Goal: Information Seeking & Learning: Learn about a topic

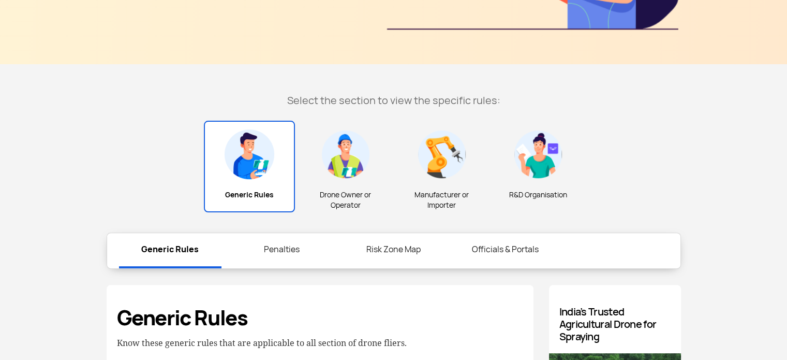
scroll to position [269, 0]
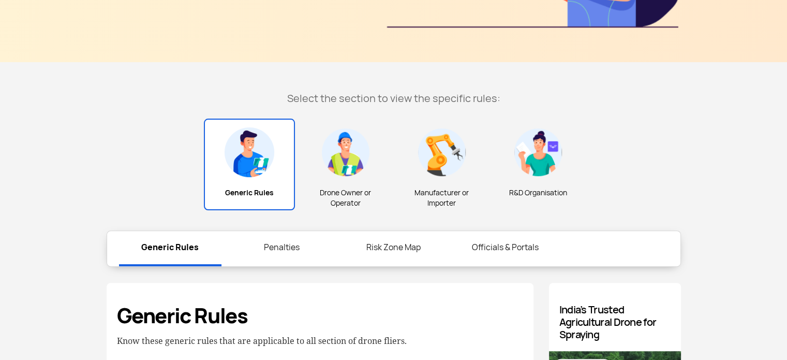
click at [255, 178] on div "Generic Rules" at bounding box center [249, 164] width 91 height 92
click at [281, 242] on link "Penalties" at bounding box center [282, 247] width 102 height 33
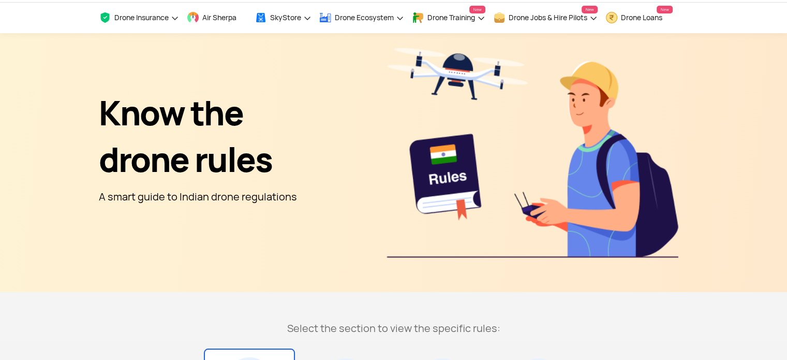
scroll to position [0, 0]
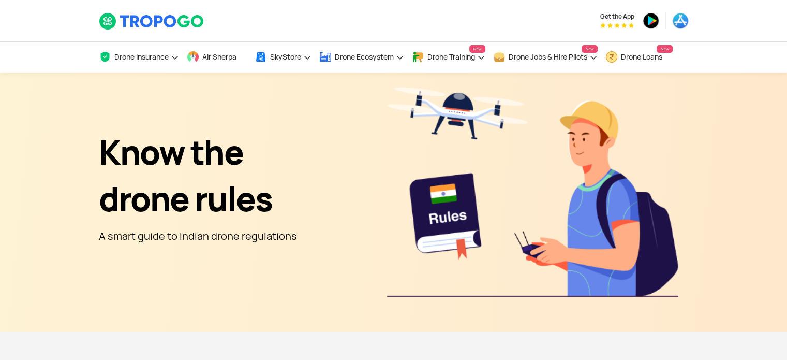
click at [462, 217] on div "Know the drone rules A smart guide to Indian drone regulations" at bounding box center [394, 202] width 590 height 248
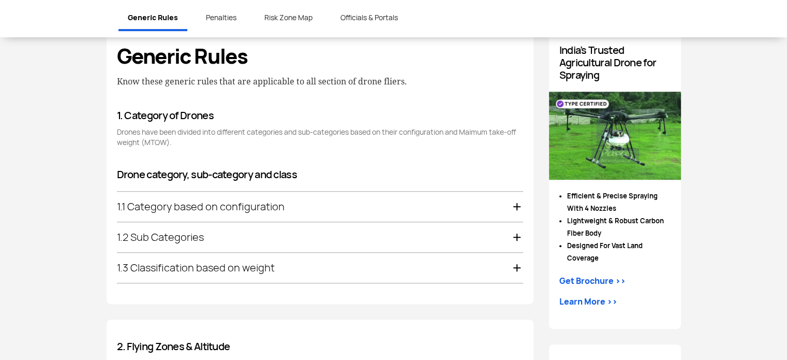
scroll to position [530, 0]
click at [462, 217] on div "1.1 Category based on configuration" at bounding box center [320, 206] width 406 height 30
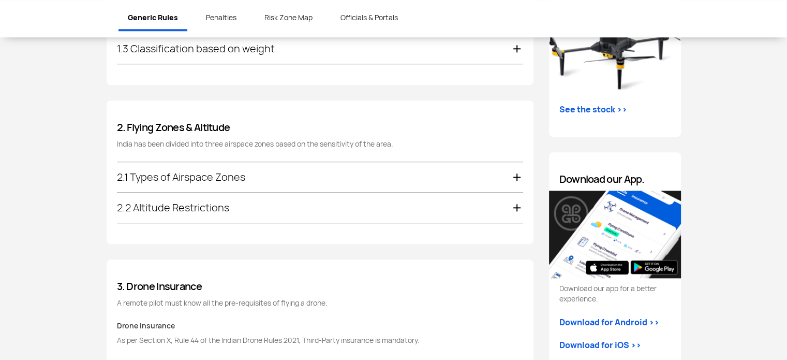
scroll to position [1016, 0]
click at [515, 175] on div "2.1 Types of Airspace Zones" at bounding box center [320, 176] width 406 height 30
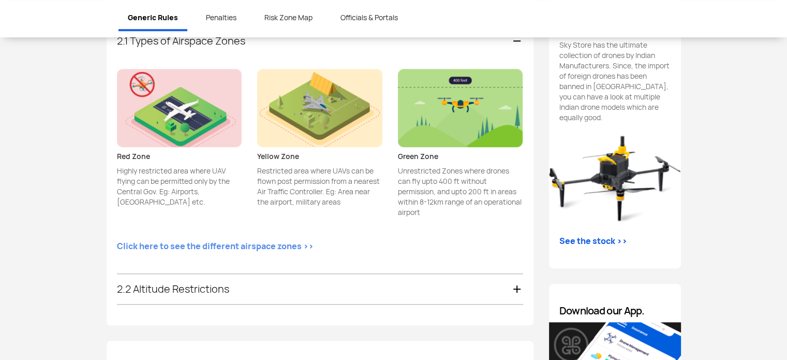
scroll to position [857, 0]
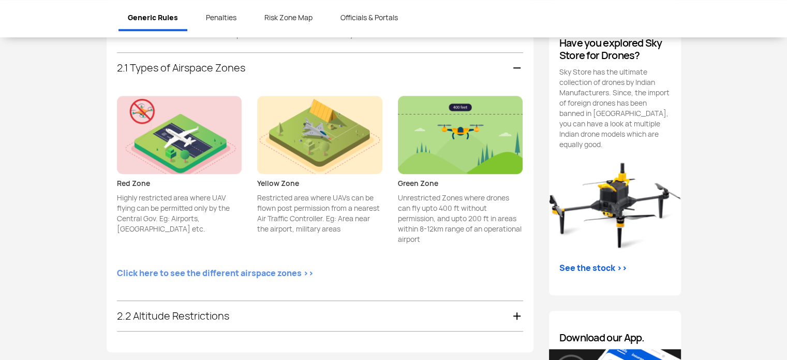
click at [190, 144] on img at bounding box center [179, 135] width 125 height 78
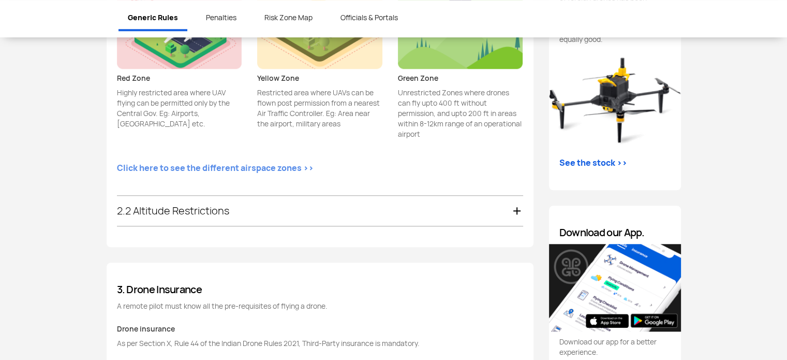
scroll to position [952, 0]
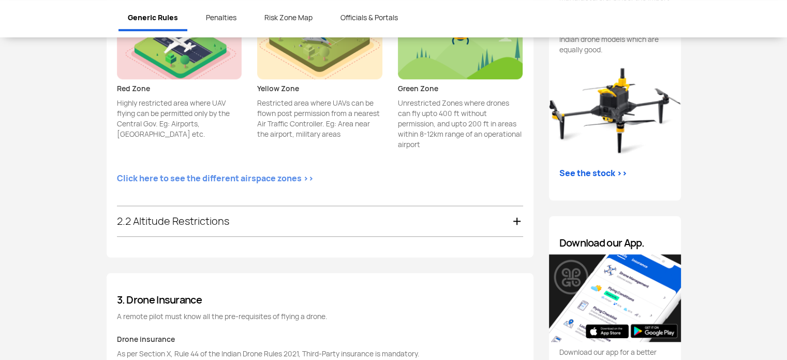
click at [360, 218] on div "2.2 Altitude Restrictions" at bounding box center [320, 221] width 406 height 30
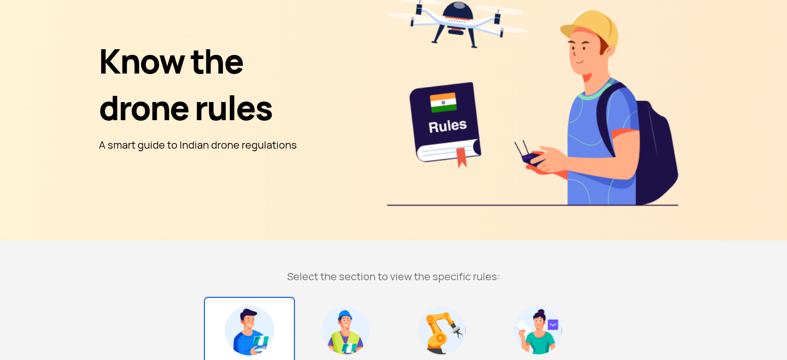
scroll to position [0, 0]
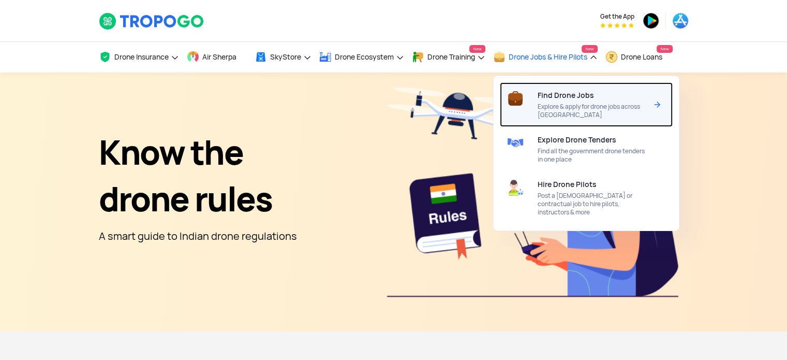
click at [551, 105] on span "Explore & apply for drone jobs across [GEOGRAPHIC_DATA]" at bounding box center [592, 110] width 109 height 17
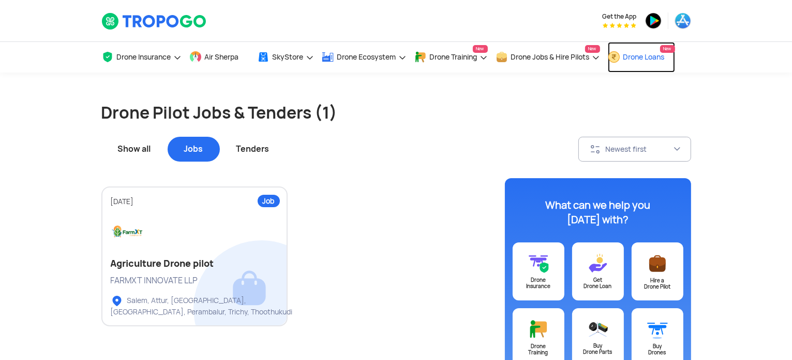
click at [660, 42] on link "Drone Loans New" at bounding box center [641, 57] width 67 height 31
